Goal: Find specific page/section: Find specific page/section

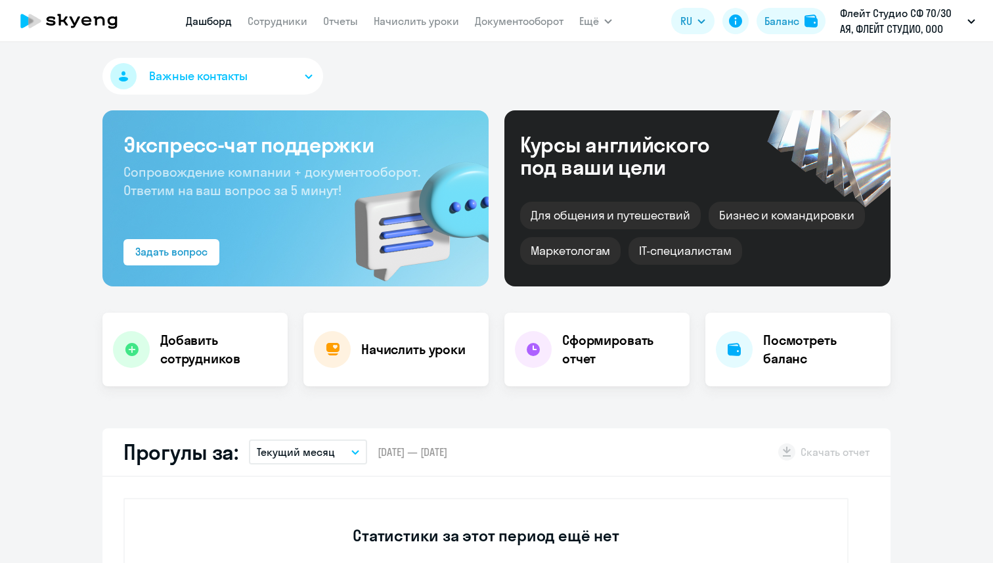
select select "30"
click at [304, 28] on app-menu-item-link "Сотрудники" at bounding box center [278, 21] width 60 height 16
click at [298, 18] on link "Сотрудники" at bounding box center [278, 20] width 60 height 13
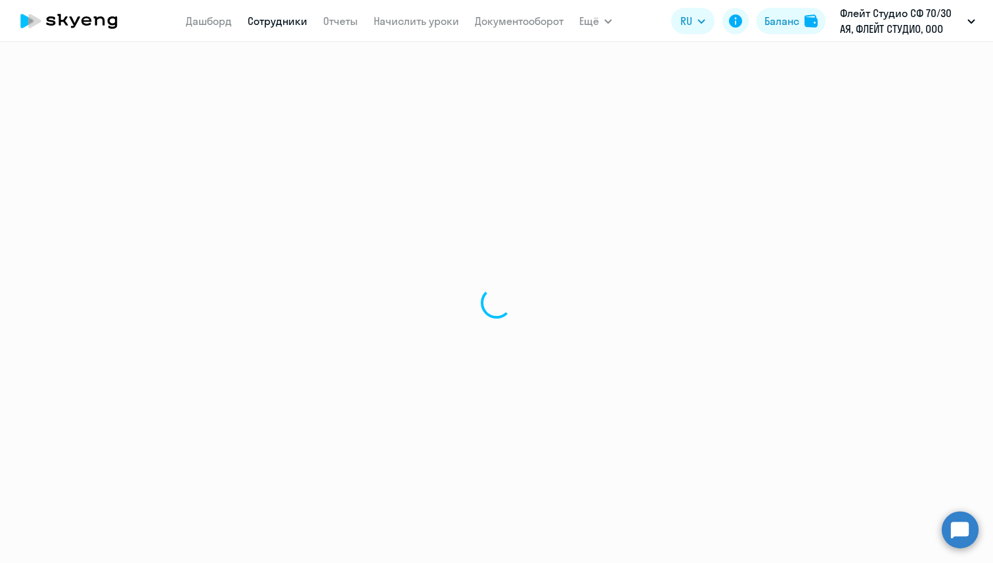
select select "30"
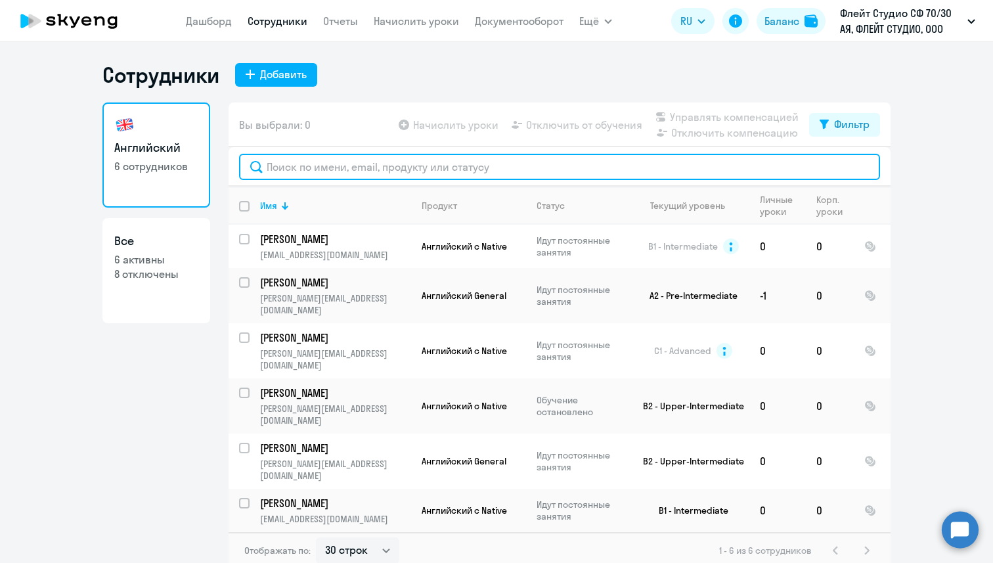
click at [282, 158] on input "text" at bounding box center [559, 167] width 641 height 26
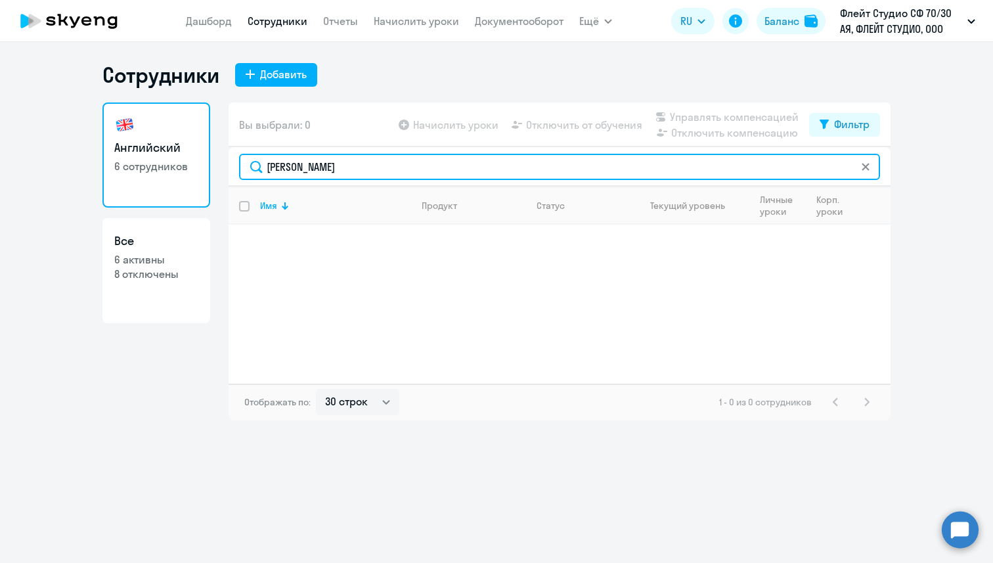
drag, startPoint x: 307, startPoint y: 162, endPoint x: 259, endPoint y: 163, distance: 48.0
click at [259, 163] on input "[PERSON_NAME]" at bounding box center [559, 167] width 641 height 26
paste input "[EMAIL_ADDRESS][DOMAIN_NAME]"
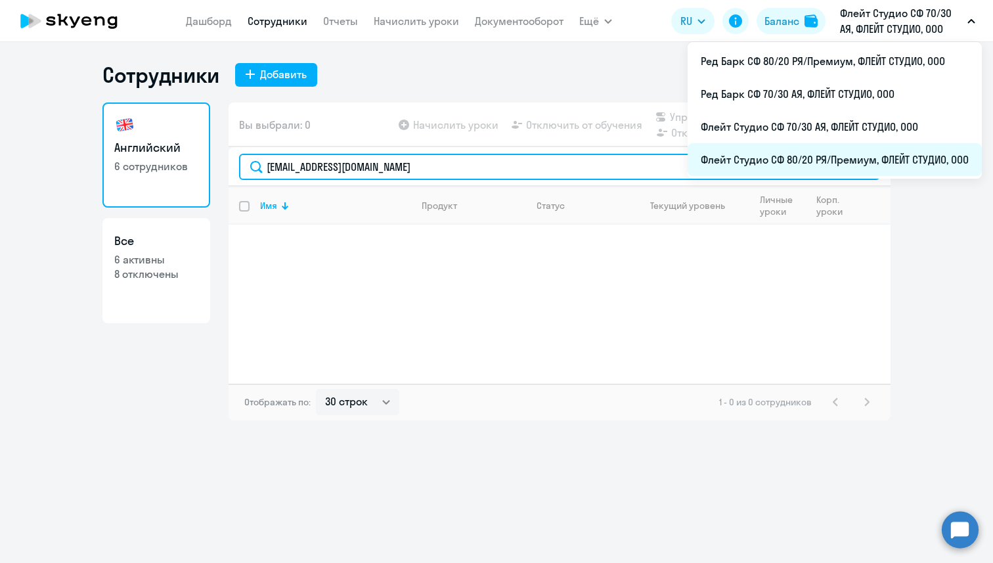
type input "[EMAIL_ADDRESS][DOMAIN_NAME]"
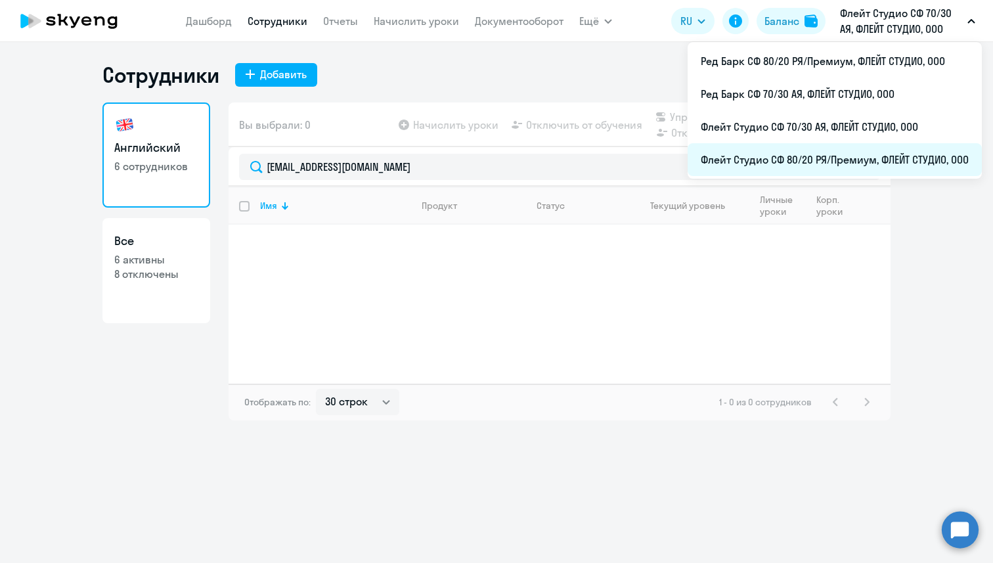
click at [849, 151] on li "Флейт Студио СФ 80/20 РЯ/Премиум, ФЛЕЙТ СТУДИО, ООО" at bounding box center [835, 159] width 294 height 33
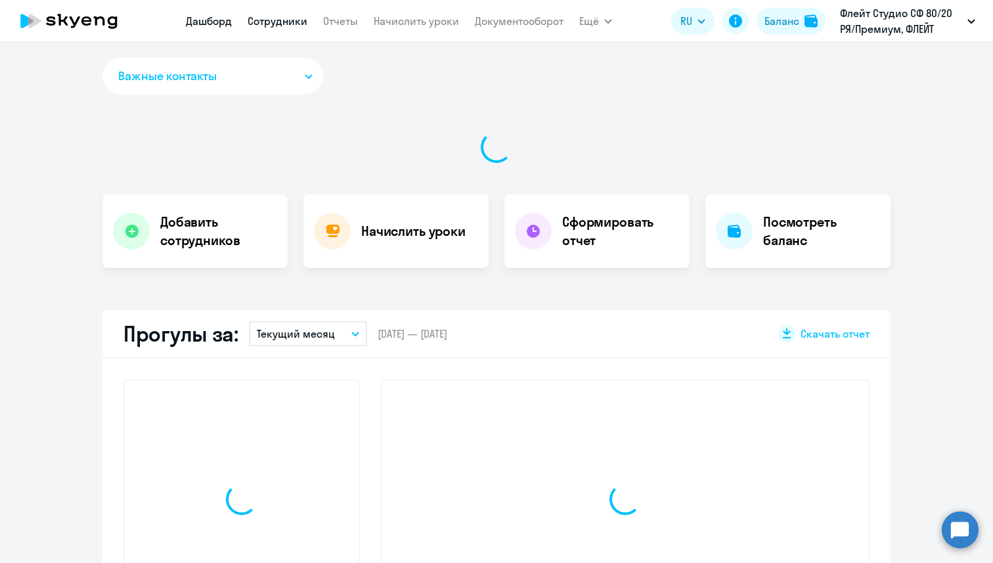
click at [280, 15] on link "Сотрудники" at bounding box center [278, 20] width 60 height 13
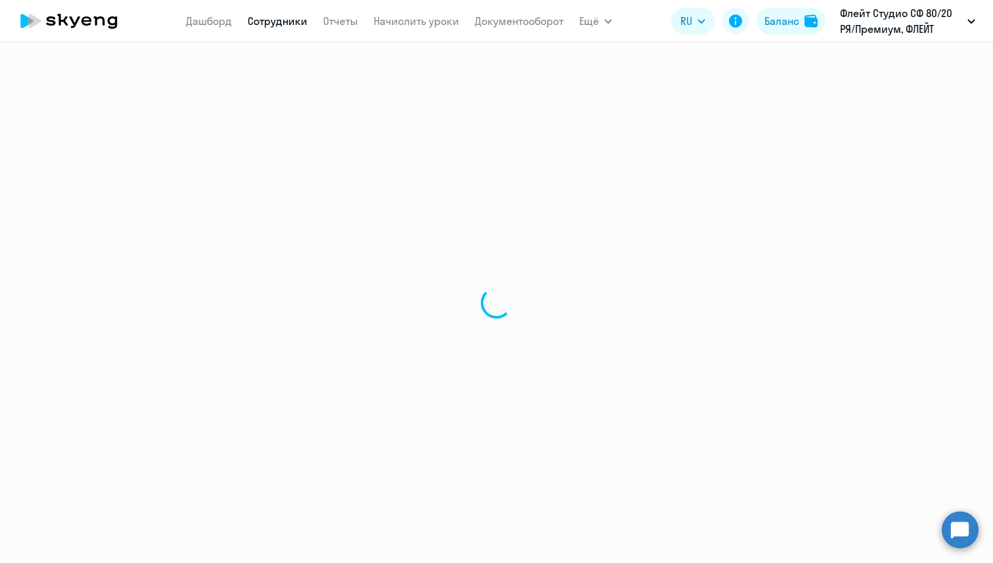
select select "30"
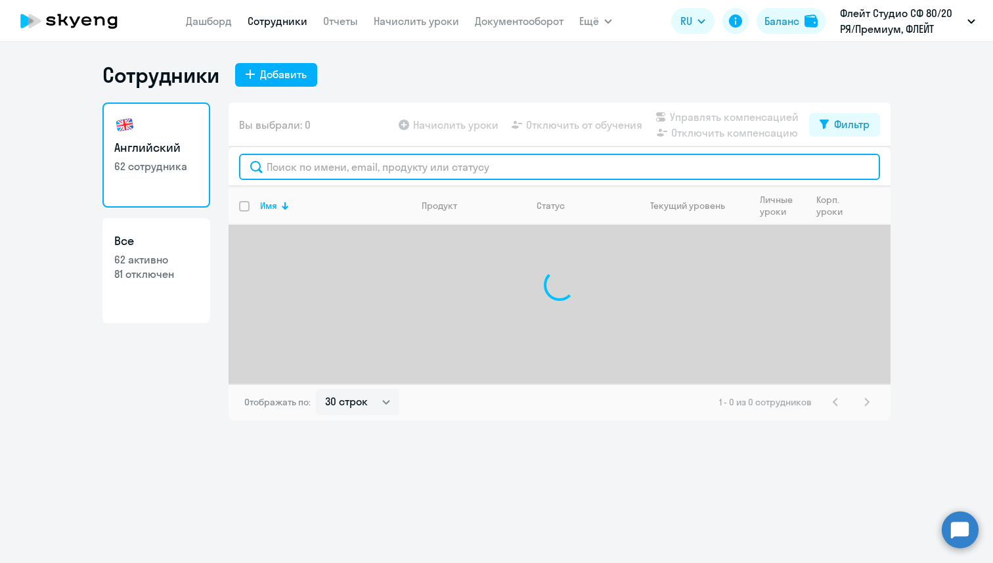
click at [316, 169] on input "text" at bounding box center [559, 167] width 641 height 26
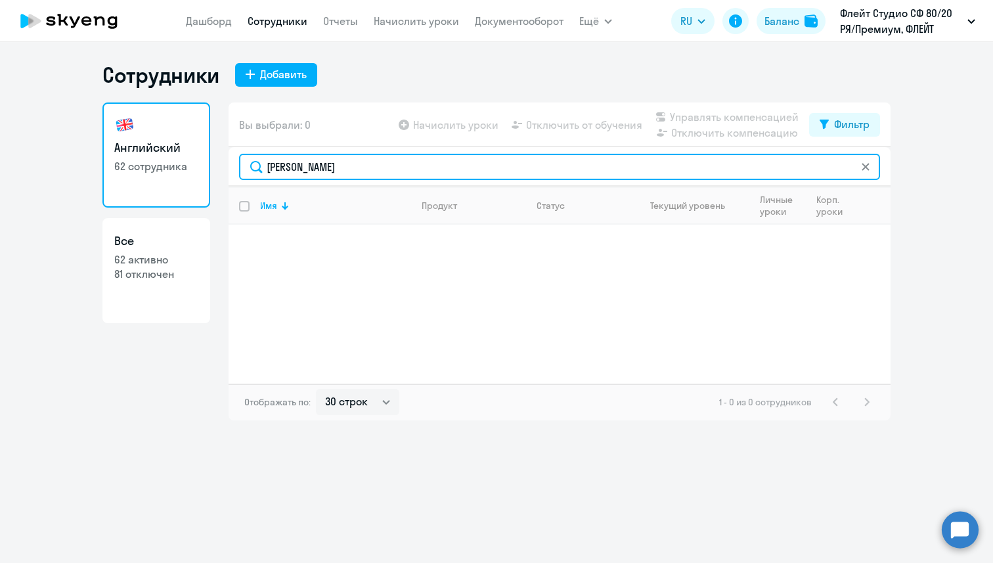
drag, startPoint x: 344, startPoint y: 164, endPoint x: 259, endPoint y: 164, distance: 84.7
click at [259, 164] on input "[PERSON_NAME]" at bounding box center [559, 167] width 641 height 26
paste input "[EMAIL_ADDRESS][DOMAIN_NAME]"
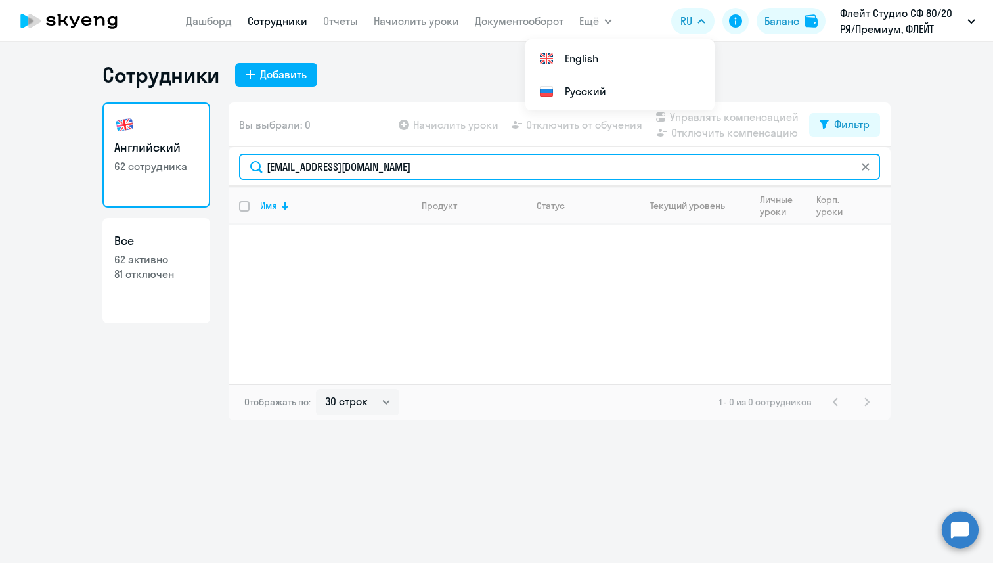
type input "[EMAIL_ADDRESS][DOMAIN_NAME]"
